Goal: Find specific page/section

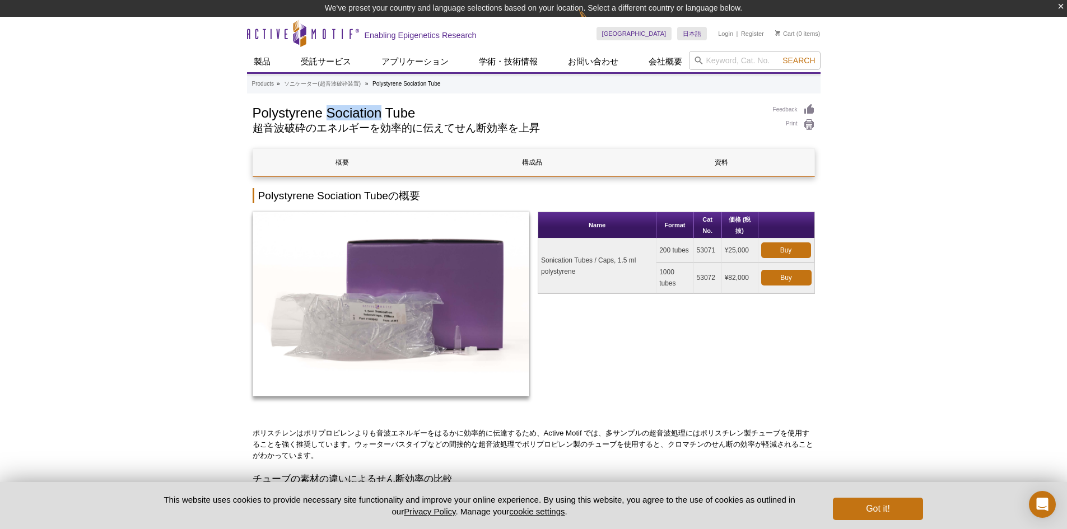
drag, startPoint x: 330, startPoint y: 108, endPoint x: 379, endPoint y: 111, distance: 49.4
click at [379, 111] on h1 "Polystyrene Sociation Tube" at bounding box center [507, 112] width 509 height 17
copy h1 "Sociation"
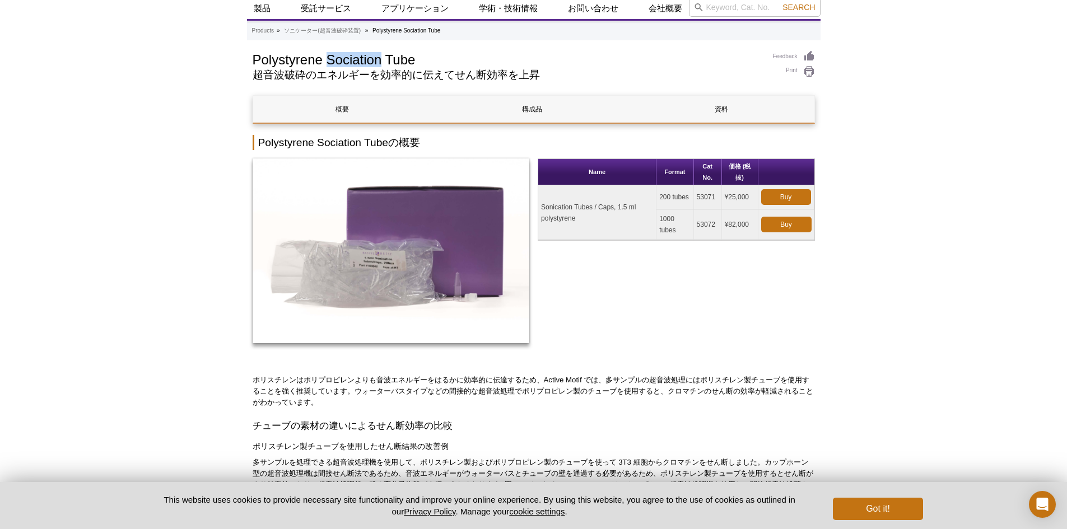
scroll to position [56, 0]
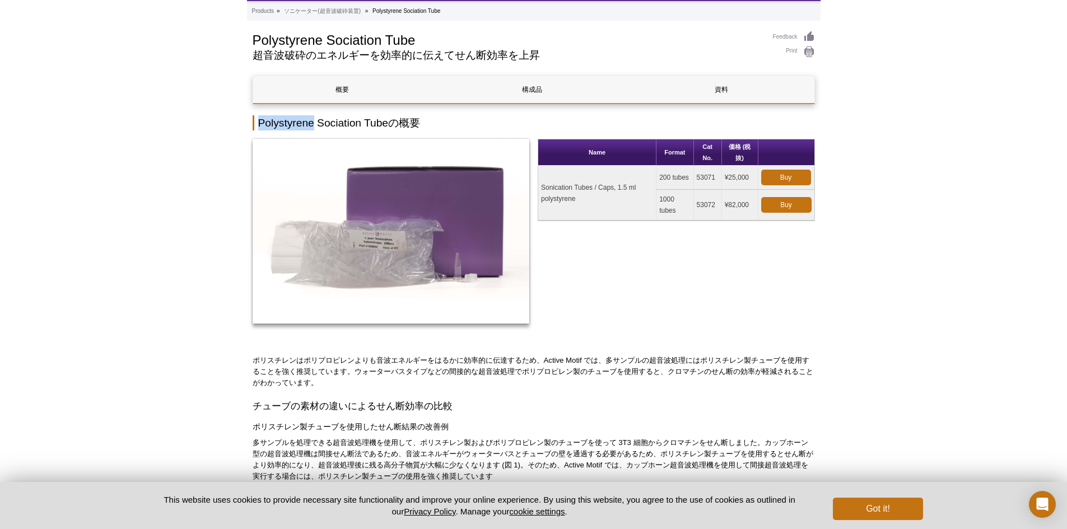
drag, startPoint x: 260, startPoint y: 119, endPoint x: 315, endPoint y: 123, distance: 54.5
click at [315, 123] on h2 "Polystyrene Sociation Tubeの概要" at bounding box center [534, 122] width 562 height 15
copy h2 "Polystyrene"
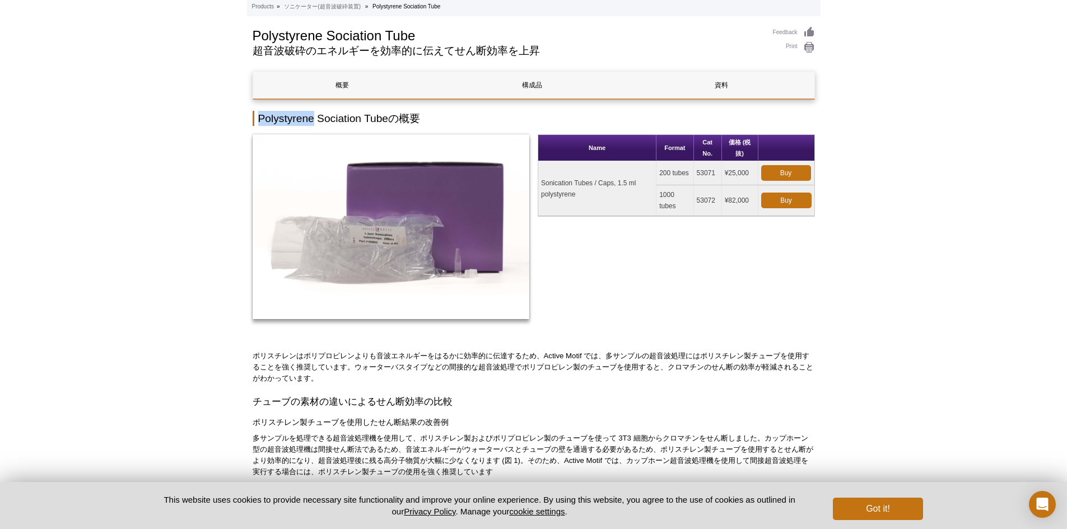
scroll to position [0, 0]
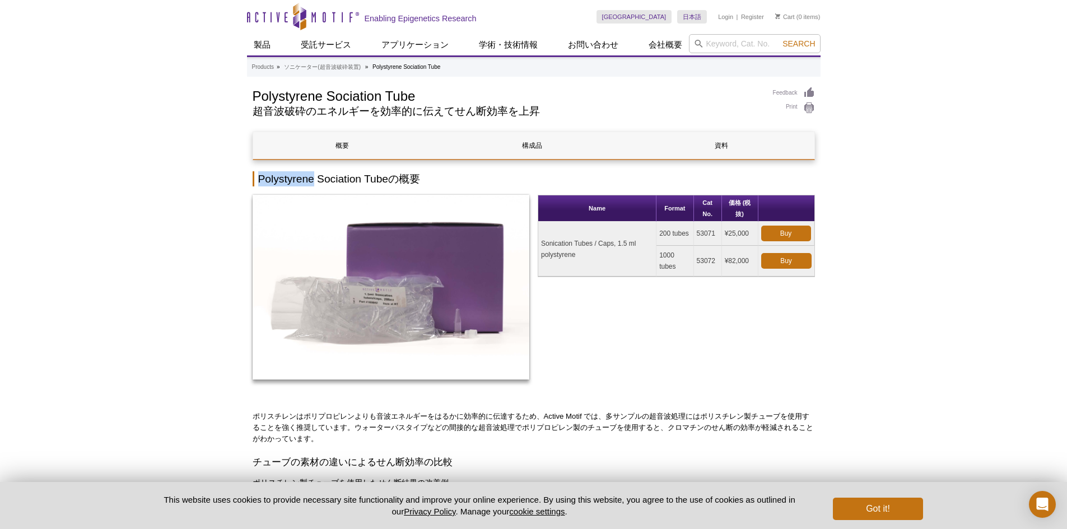
drag, startPoint x: 542, startPoint y: 241, endPoint x: 644, endPoint y: 260, distance: 104.2
click at [644, 262] on td "Sonication Tubes / Caps, 1.5 ml polystyrene" at bounding box center [597, 249] width 118 height 55
copy td "Sonication Tubes / Caps, 1.5 ml polystyrene"
